Goal: Obtain resource: Obtain resource

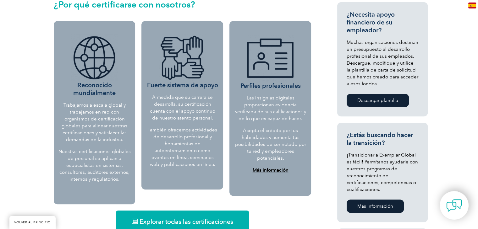
scroll to position [251, 0]
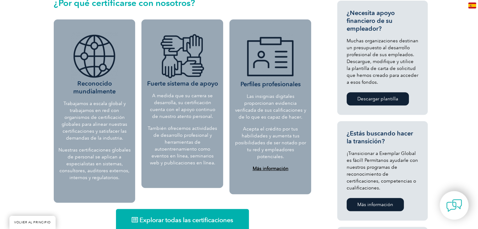
click at [276, 168] on font "Más información" at bounding box center [270, 169] width 36 height 6
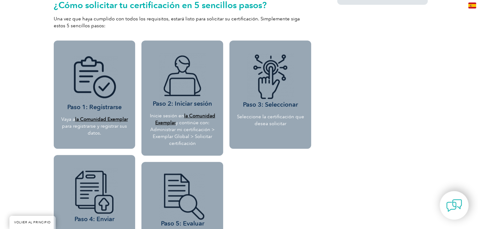
scroll to position [565, 0]
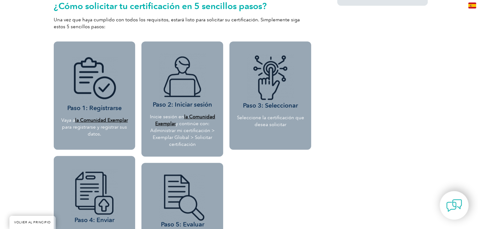
click at [90, 119] on font "la Comunidad Exemplar" at bounding box center [101, 120] width 53 height 6
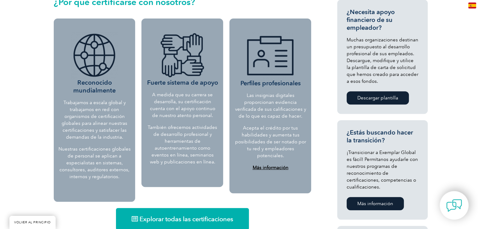
scroll to position [251, 0]
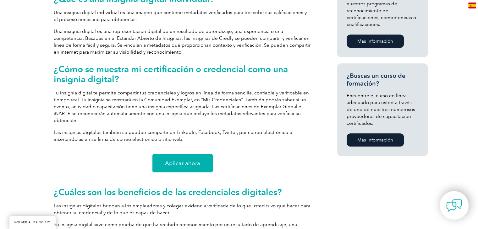
scroll to position [426, 0]
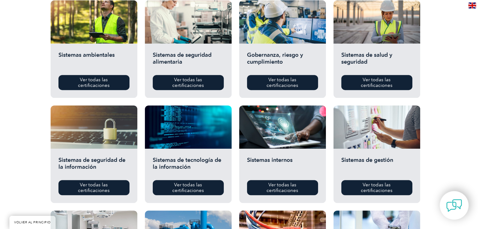
scroll to position [251, 0]
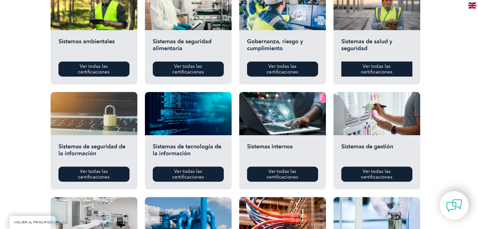
click at [365, 72] on font "Ver todas las certificaciones" at bounding box center [377, 68] width 32 height 11
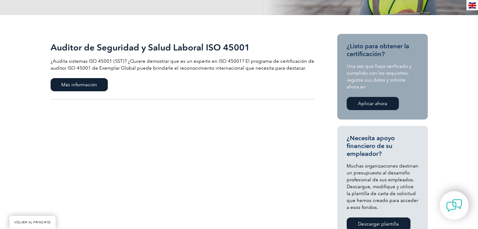
scroll to position [126, 0]
click at [366, 102] on font "Aplicar ahora" at bounding box center [372, 104] width 29 height 6
click at [369, 105] on font "Aplicar ahora" at bounding box center [372, 104] width 29 height 6
click at [365, 105] on font "Aplicar ahora" at bounding box center [372, 104] width 29 height 6
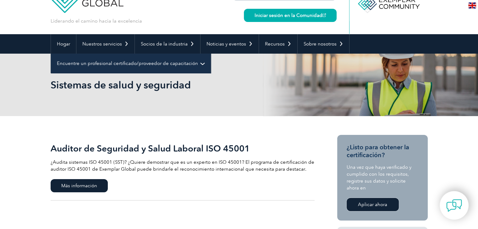
scroll to position [0, 0]
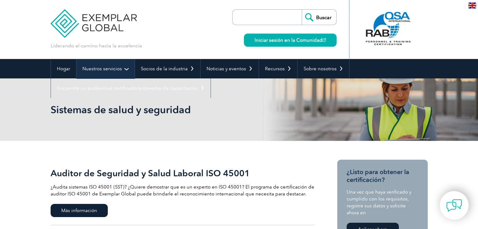
click at [95, 71] on font "Nuestros servicios" at bounding box center [102, 69] width 40 height 6
click at [101, 69] on font "Nuestros servicios" at bounding box center [102, 69] width 40 height 6
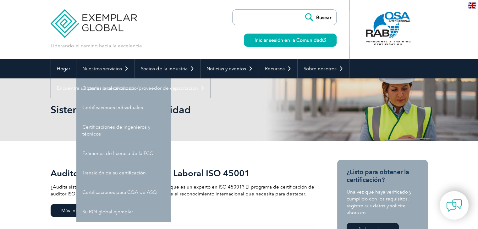
click at [148, 110] on link "Certificaciones individuales" at bounding box center [123, 107] width 94 height 19
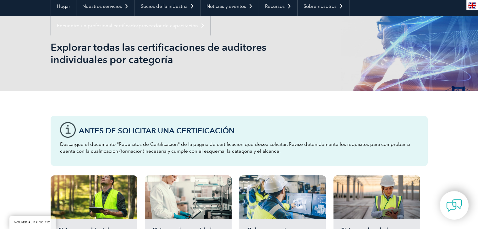
scroll to position [63, 0]
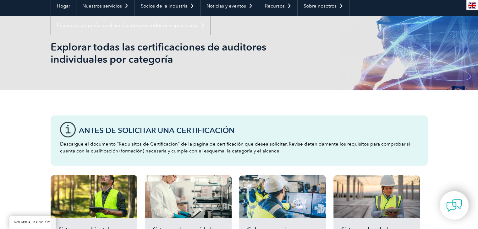
click at [170, 139] on div "Antes de solicitar una certificación Descargue el documento "Requisitos de Cert…" at bounding box center [239, 141] width 377 height 50
click at [70, 134] on div "Antes de solicitar una certificación Descargue el documento "Requisitos de Cert…" at bounding box center [239, 141] width 377 height 50
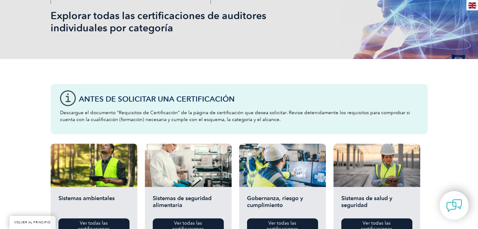
scroll to position [157, 0]
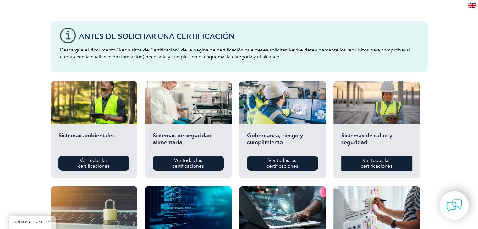
click at [400, 161] on link "Ver todas las certificaciones" at bounding box center [376, 163] width 71 height 15
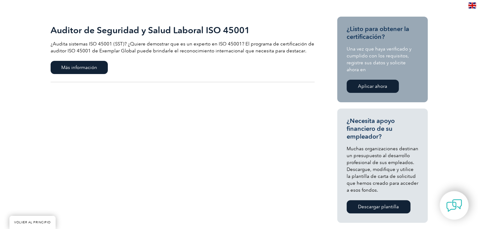
scroll to position [157, 0]
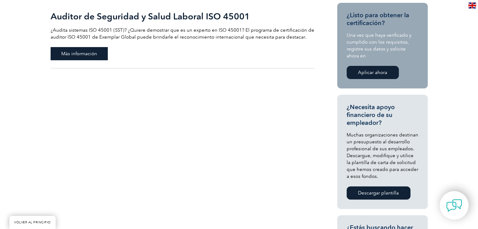
click at [71, 51] on font "Más información" at bounding box center [79, 54] width 36 height 6
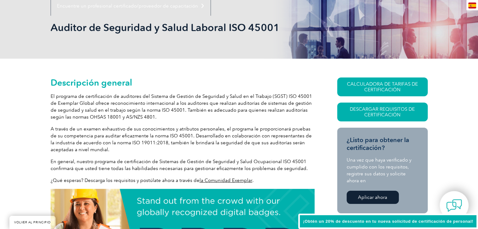
scroll to position [146, 0]
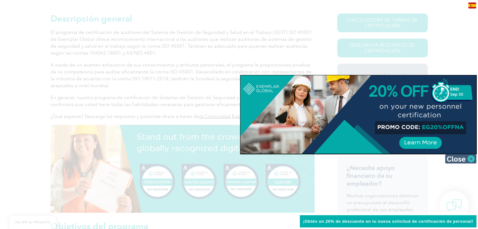
click at [470, 156] on img at bounding box center [460, 158] width 31 height 9
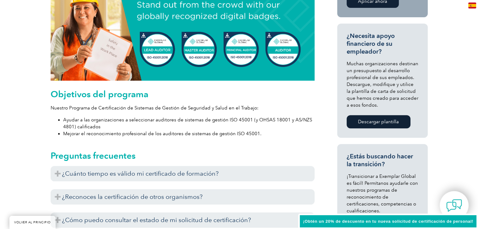
scroll to position [335, 0]
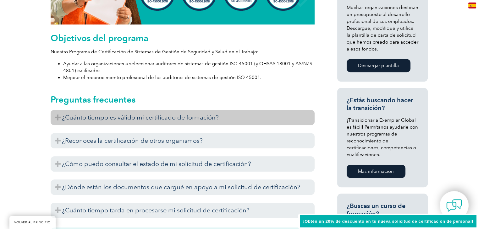
click at [90, 115] on font "¿Cuánto tiempo es válido mi certificado de formación?" at bounding box center [140, 118] width 157 height 8
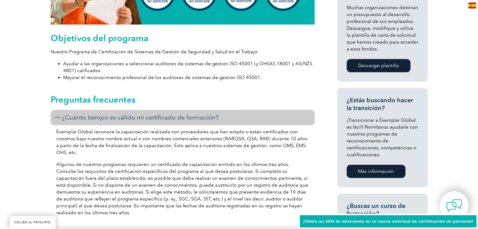
click at [90, 115] on font "¿Cuánto tiempo es válido mi certificado de formación?" at bounding box center [140, 118] width 157 height 8
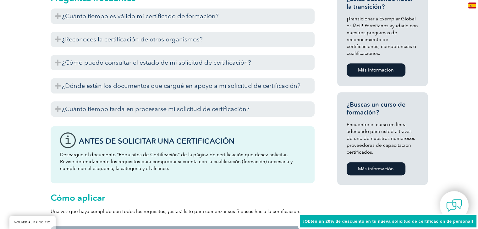
scroll to position [398, 0]
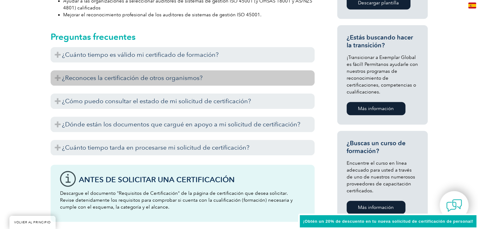
click at [111, 79] on font "¿Reconoces la certificación de otros organismos?" at bounding box center [132, 78] width 141 height 8
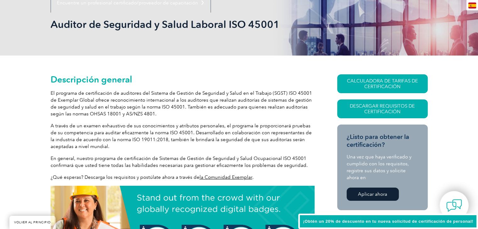
scroll to position [84, 0]
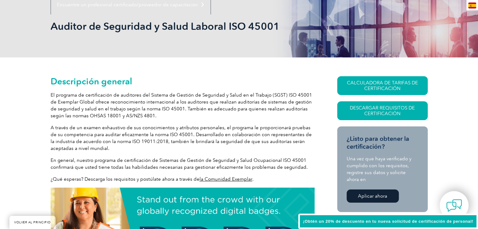
click at [214, 178] on font "la Comunidad Exemplar" at bounding box center [225, 180] width 53 height 6
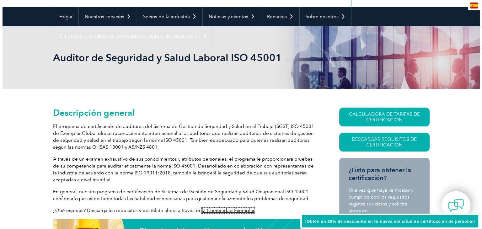
scroll to position [21, 0]
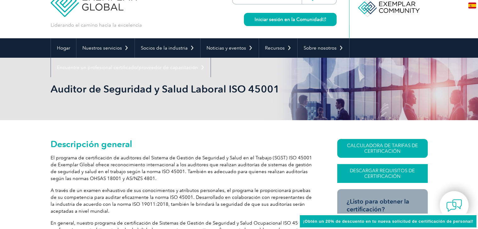
click at [362, 174] on link "Descargar requisitos de certificación" at bounding box center [382, 173] width 90 height 19
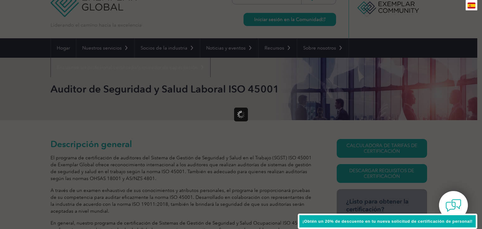
scroll to position [0, 0]
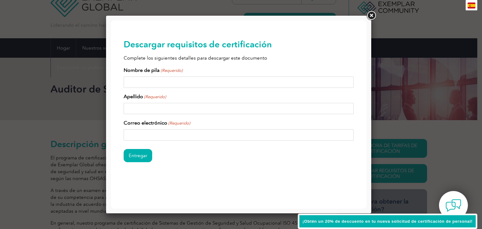
click at [160, 83] on input "Nombre de pila (Requerido)" at bounding box center [239, 82] width 231 height 11
type input "antonio césar"
type input "rosas murga"
click at [146, 130] on input "Correo electrónico (Requerido)" at bounding box center [239, 134] width 231 height 11
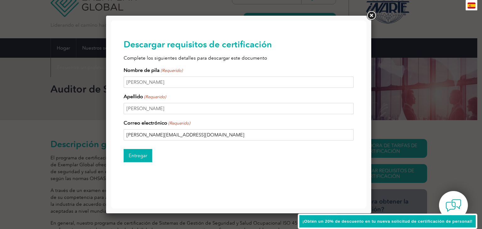
type input "antonio.rosas@ceuni.edu.mx"
click at [140, 155] on input "Entregar" at bounding box center [138, 155] width 29 height 13
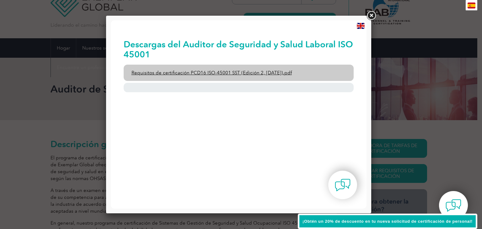
click at [199, 74] on font "Requisitos de certificación PCD16 ISO-45001 SST (Edición 2, abril de 2022).pdf" at bounding box center [212, 73] width 160 height 6
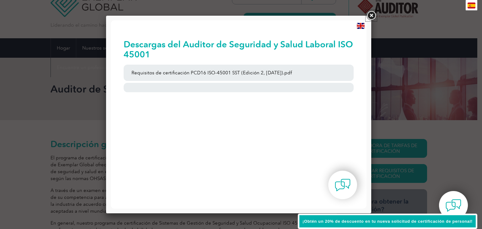
click at [368, 14] on link at bounding box center [371, 15] width 11 height 11
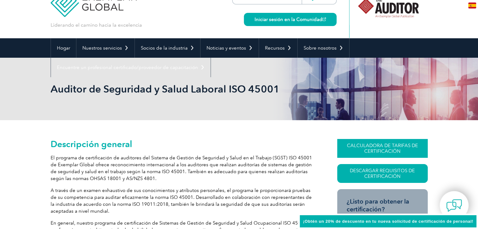
click at [361, 147] on font "CALCULADORA DE TARIFAS DE CERTIFICACIÓN" at bounding box center [382, 148] width 71 height 11
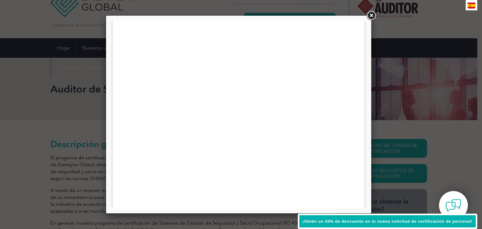
click at [373, 14] on link at bounding box center [371, 15] width 11 height 11
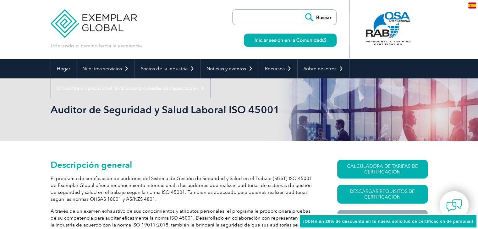
click at [234, 163] on h2 "Descripción general" at bounding box center [183, 165] width 264 height 10
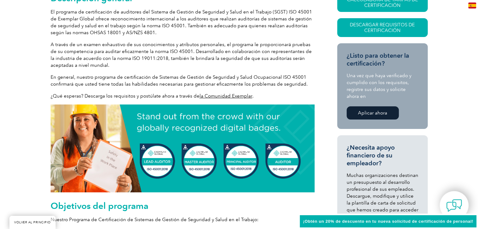
scroll to position [188, 0]
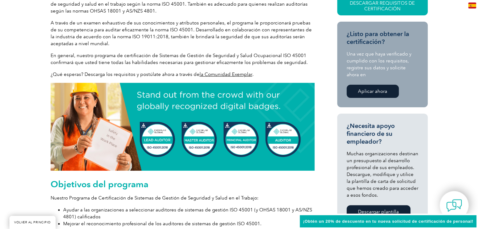
click at [225, 141] on img at bounding box center [183, 127] width 264 height 88
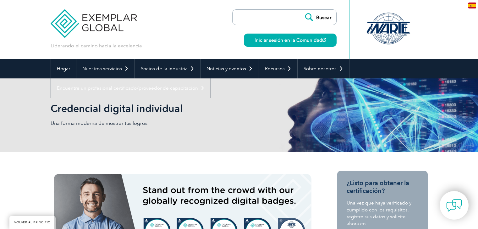
scroll to position [80, 0]
